Goal: Navigation & Orientation: Understand site structure

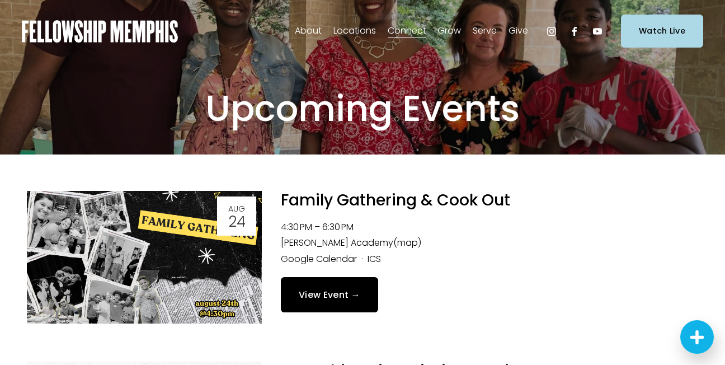
click at [0, 0] on span "Join Our Church" at bounding box center [0, 0] width 0 height 0
click at [311, 25] on span "About" at bounding box center [308, 31] width 27 height 16
click at [0, 0] on span "Staff" at bounding box center [0, 0] width 0 height 0
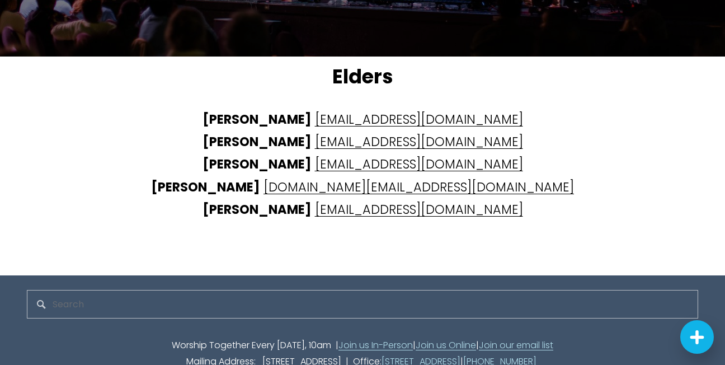
scroll to position [2722, 0]
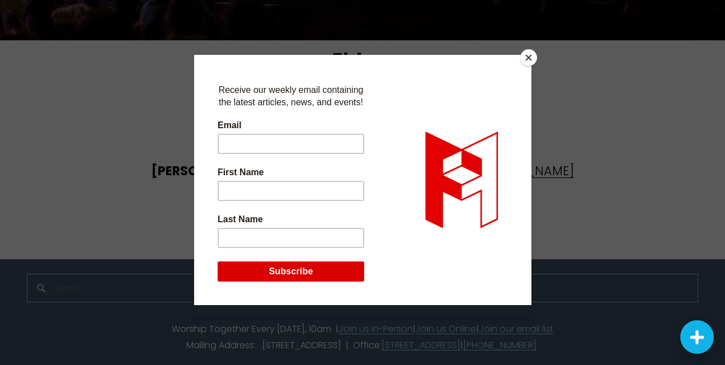
click at [528, 55] on button "Close" at bounding box center [528, 57] width 17 height 17
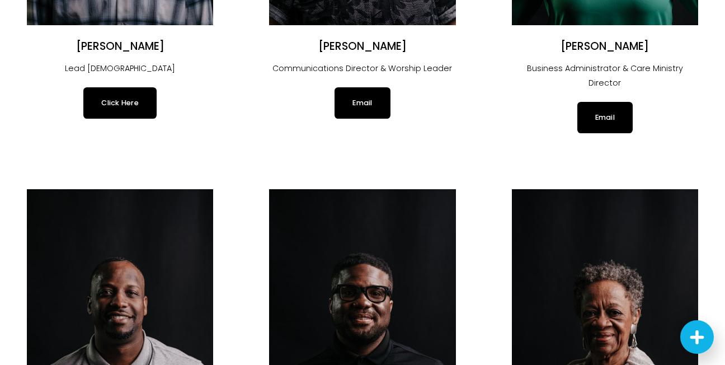
scroll to position [0, 0]
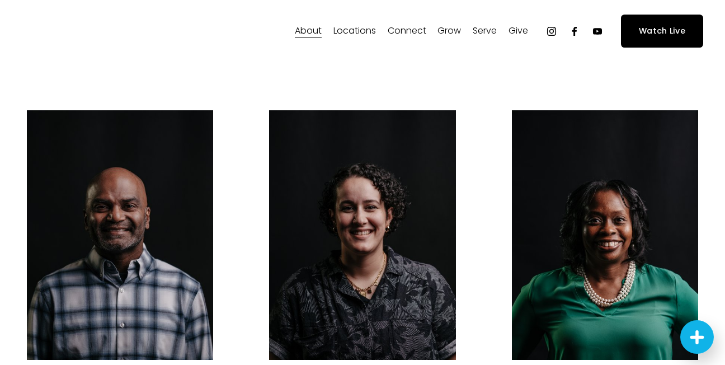
click at [0, 0] on span "Prayer" at bounding box center [0, 0] width 0 height 0
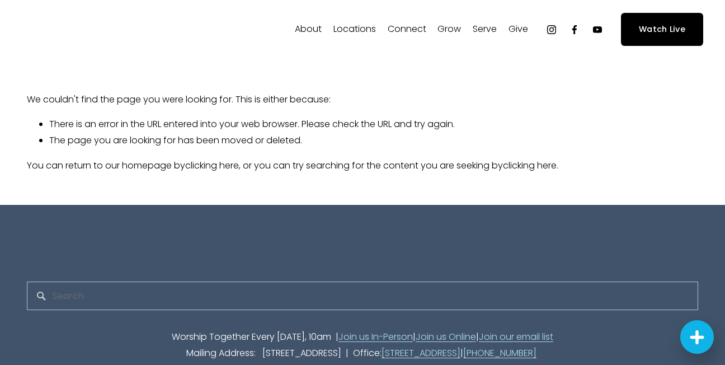
scroll to position [1, 0]
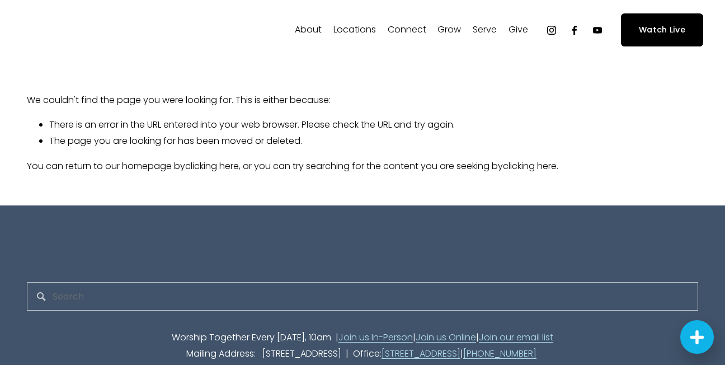
click at [206, 14] on div "About Our Story & Beliefs" at bounding box center [362, 29] width 681 height 33
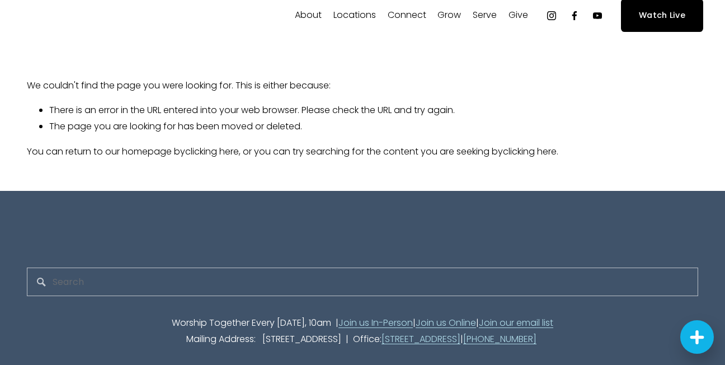
scroll to position [23, 0]
